Goal: Task Accomplishment & Management: Use online tool/utility

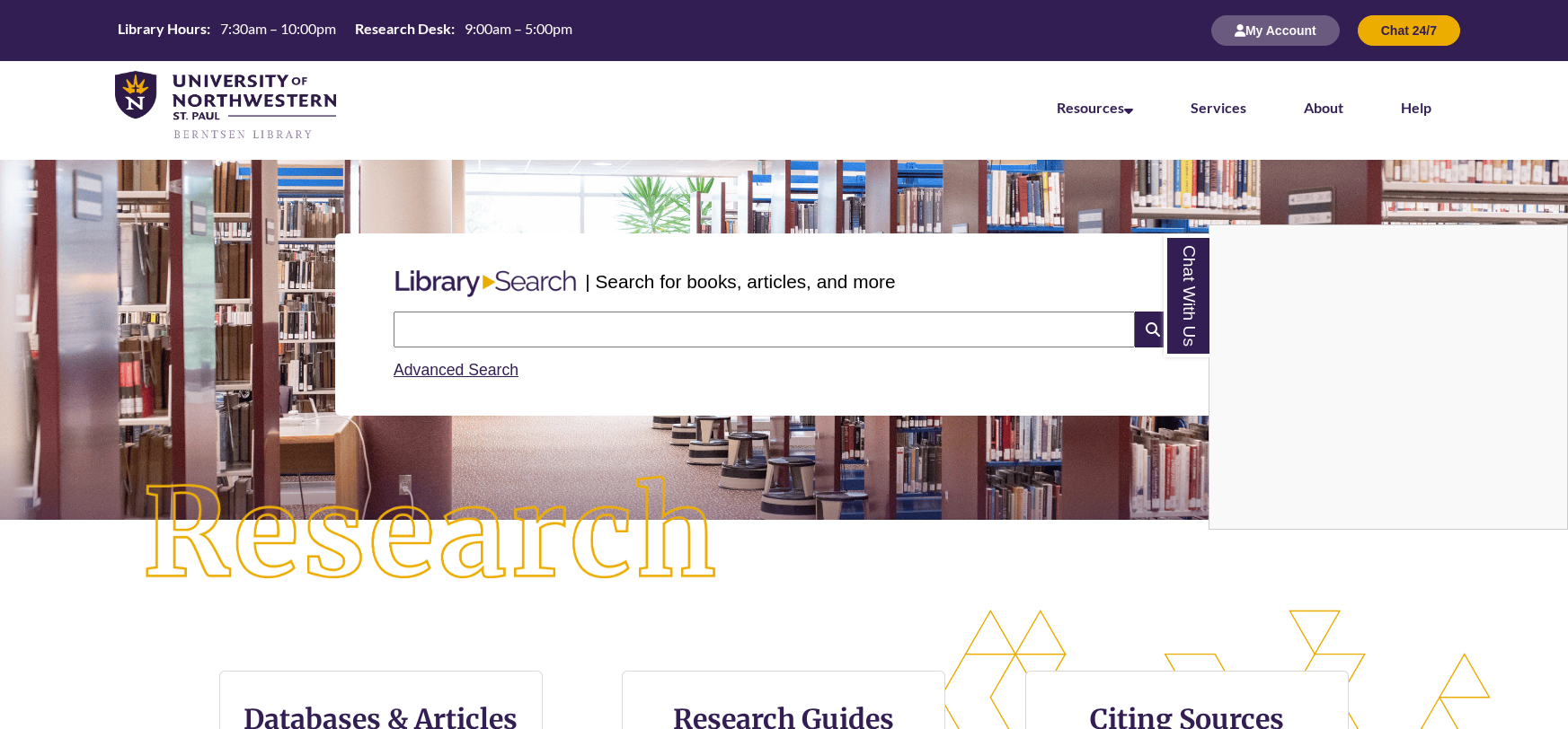
click at [1291, 43] on div "Chat With Us" at bounding box center [784, 364] width 1568 height 729
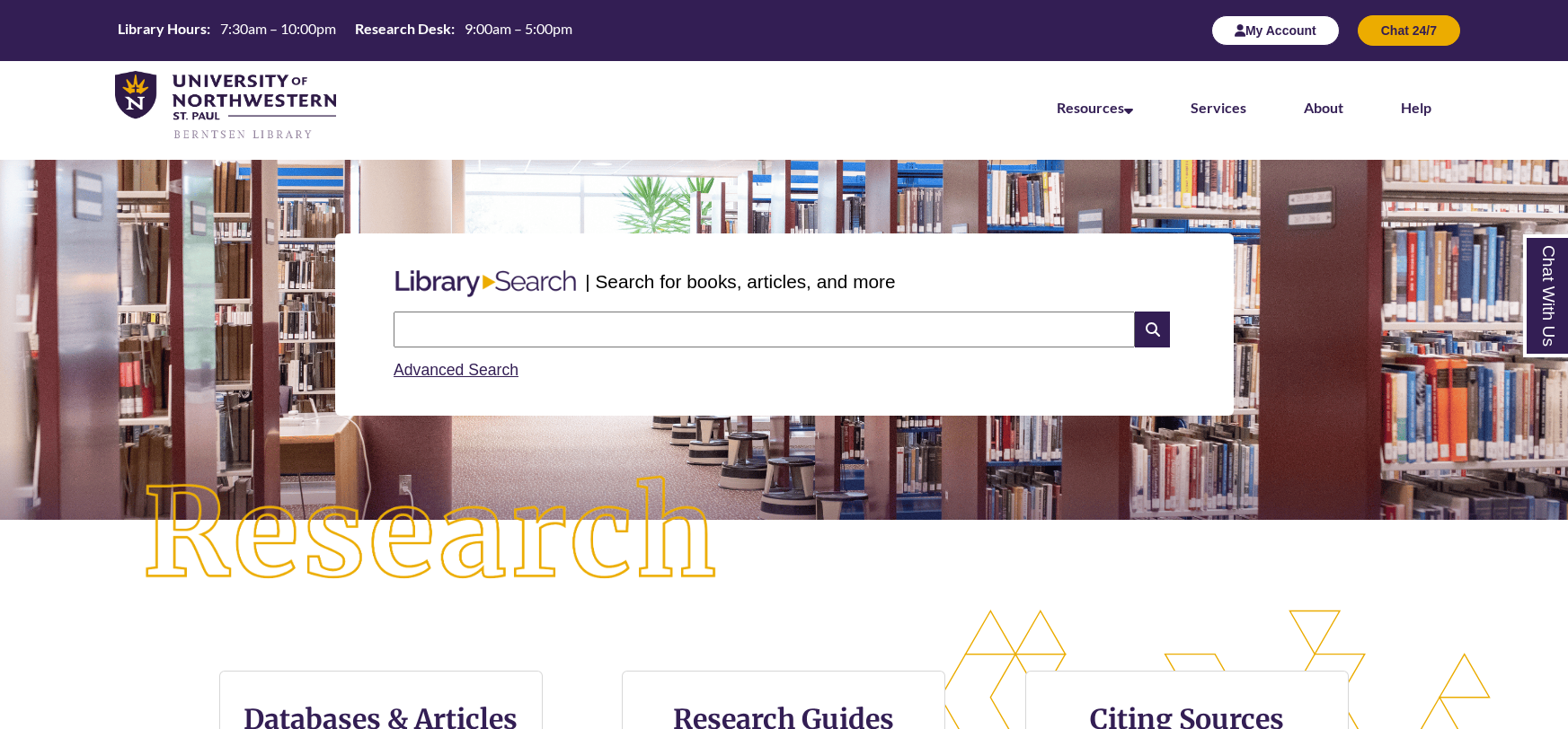
click at [1292, 30] on button "My Account" at bounding box center [1275, 30] width 128 height 31
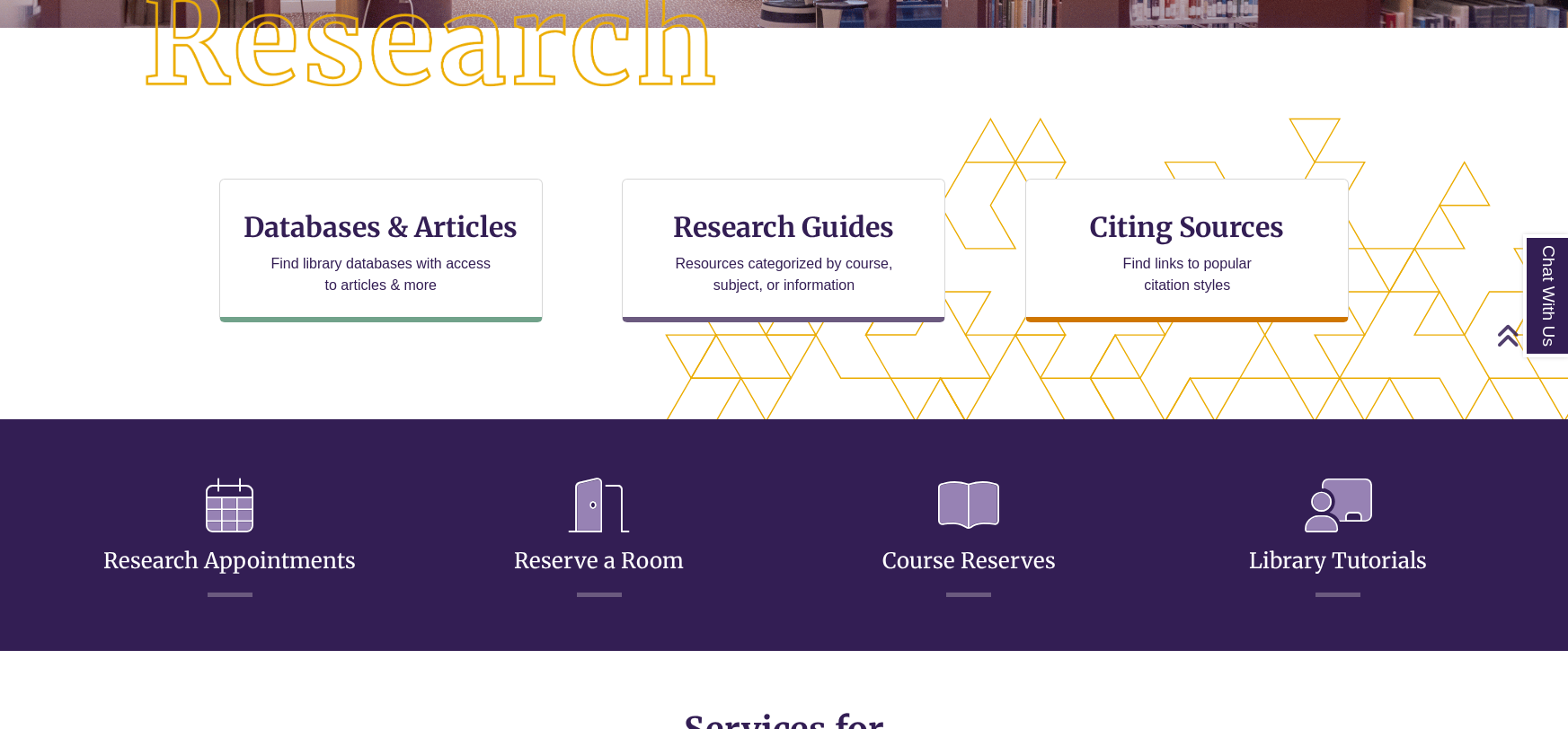
scroll to position [494, 0]
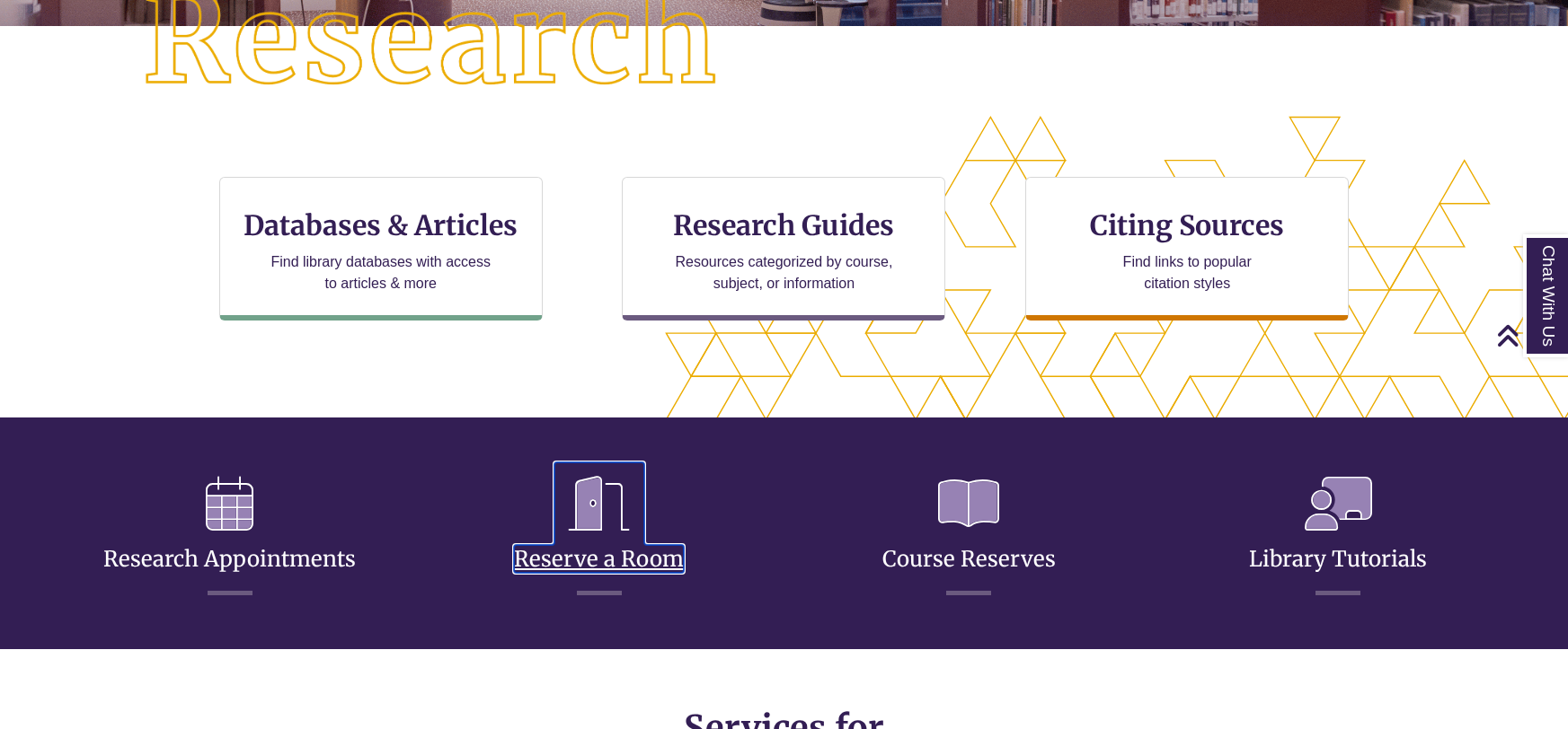
click at [577, 525] on icon at bounding box center [599, 504] width 90 height 83
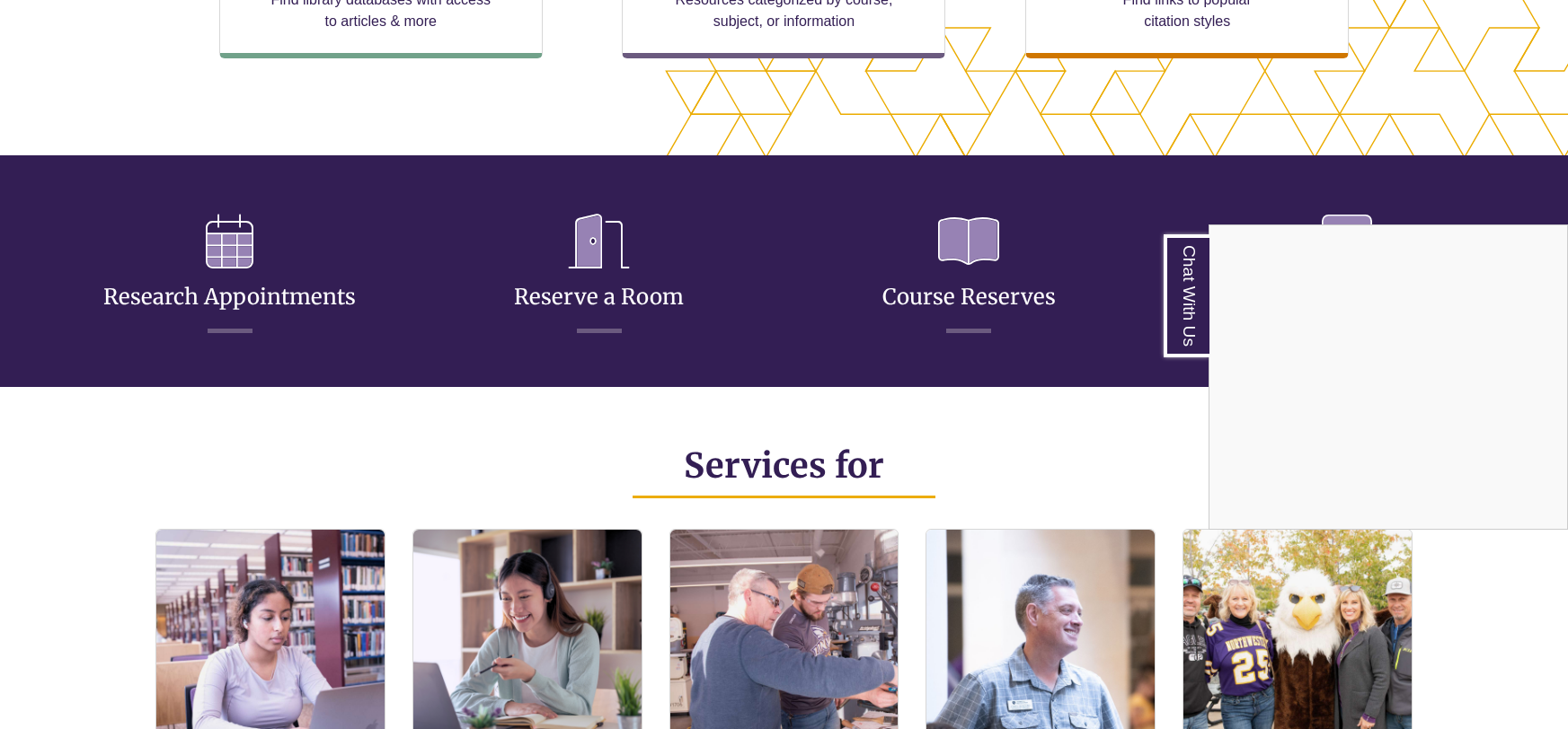
scroll to position [760, 0]
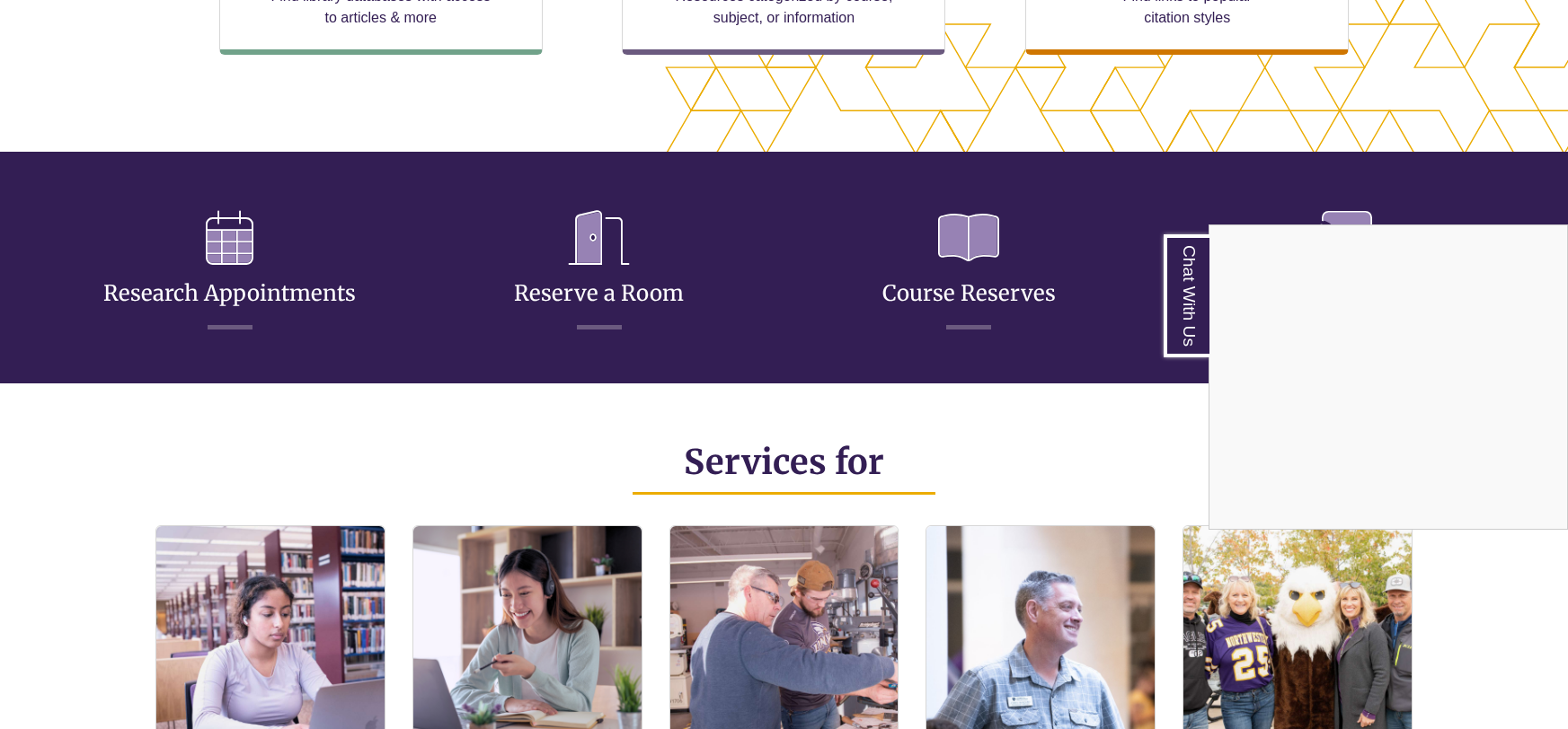
click at [603, 281] on div "Chat With Us" at bounding box center [784, 364] width 1568 height 729
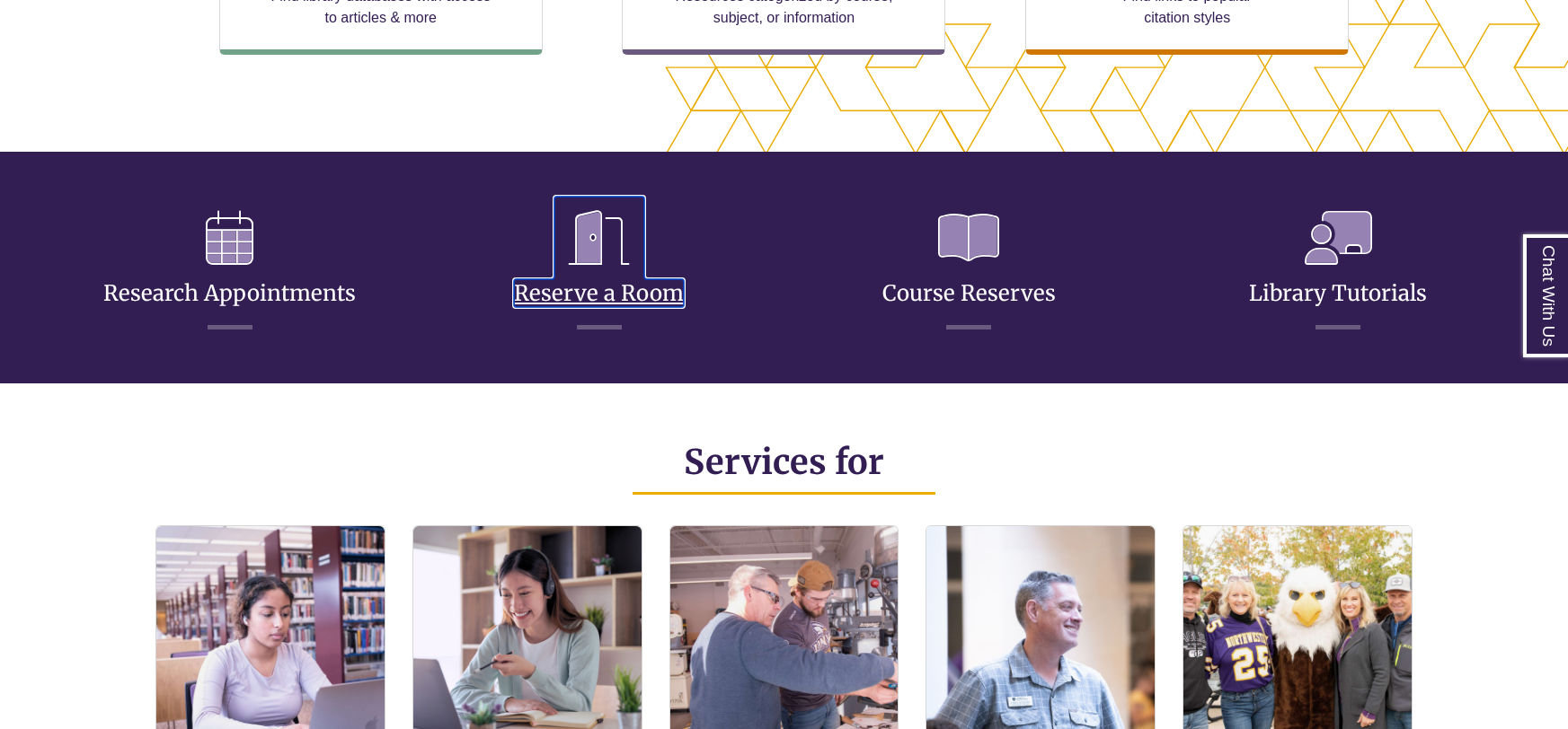
click at [604, 295] on link "Reserve a Room" at bounding box center [599, 271] width 170 height 71
